Goal: Information Seeking & Learning: Learn about a topic

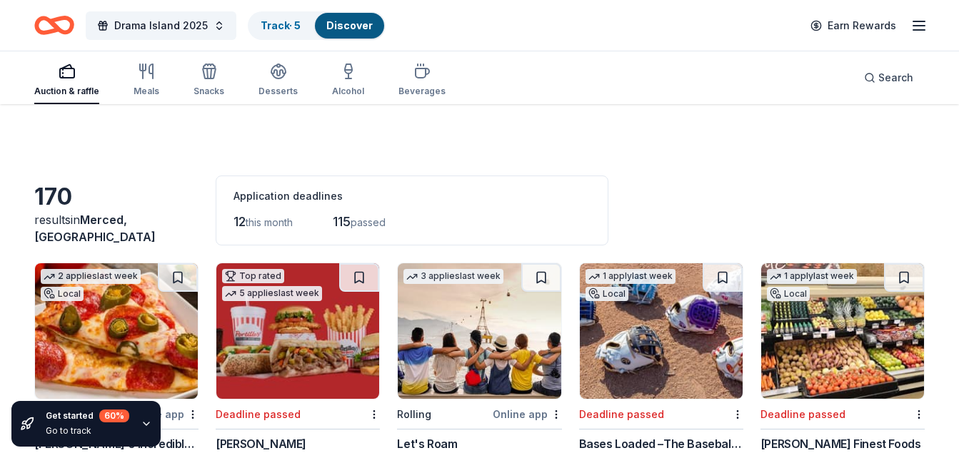
scroll to position [714, 0]
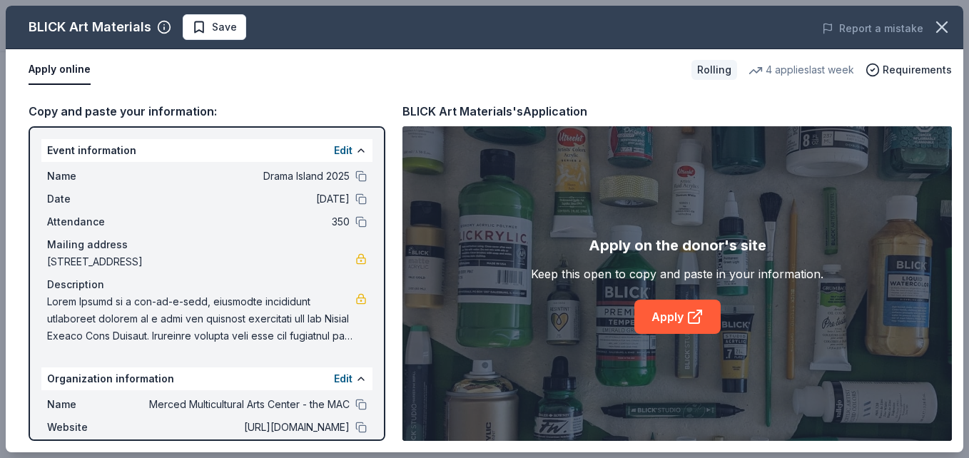
scroll to position [357, 0]
